Goal: Task Accomplishment & Management: Use online tool/utility

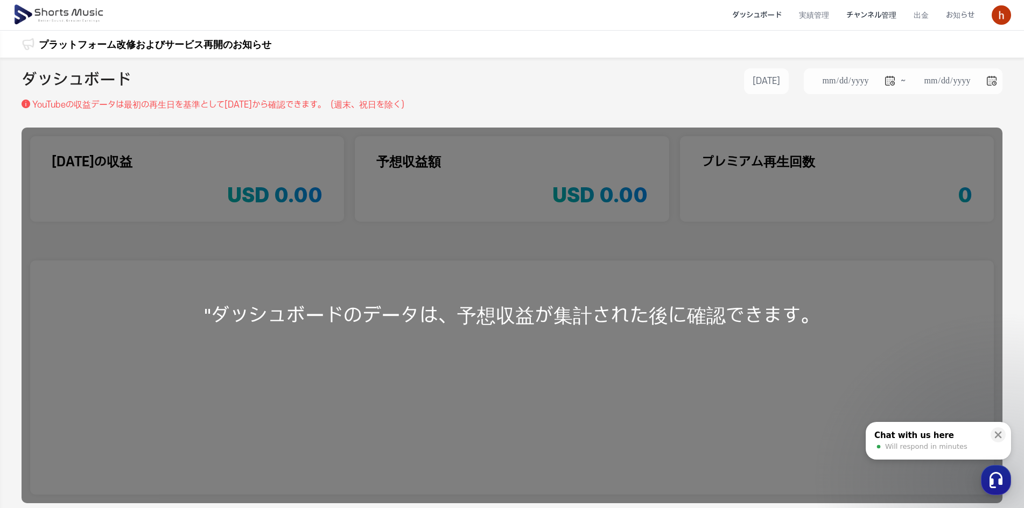
click at [865, 16] on li "チャンネル管理" at bounding box center [870, 15] width 67 height 29
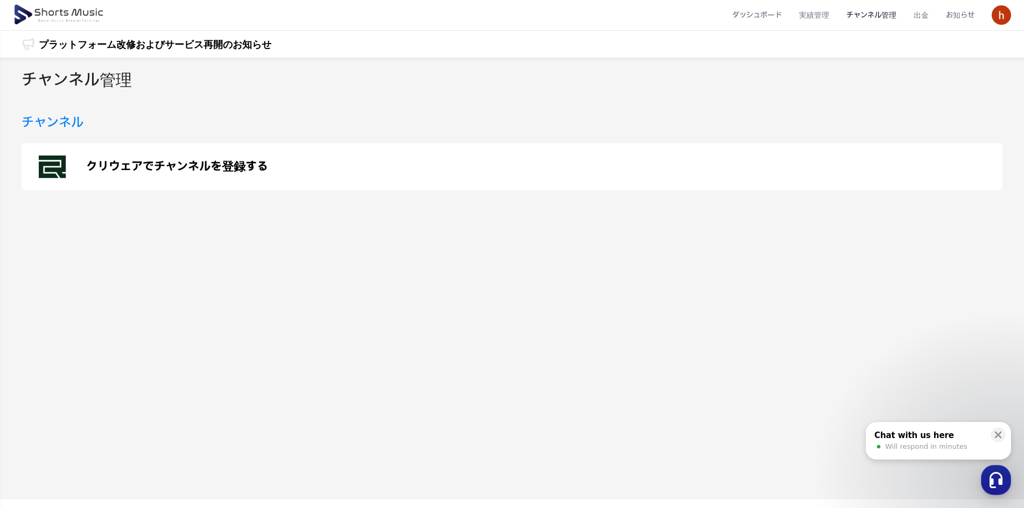
click at [132, 169] on p "クリウェアでチャンネルを登録する" at bounding box center [177, 166] width 182 height 13
